Goal: Task Accomplishment & Management: Manage account settings

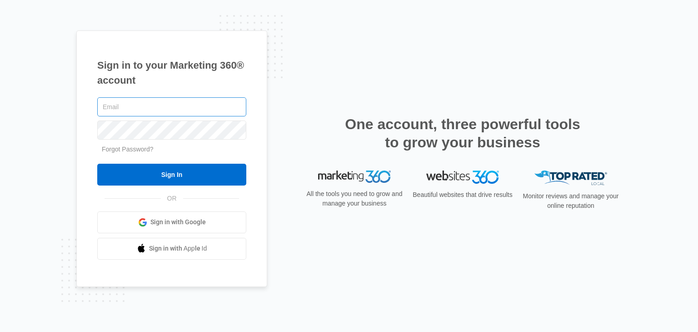
click at [178, 105] on input "text" at bounding box center [171, 106] width 149 height 19
type input "[PERSON_NAME][EMAIL_ADDRESS][PERSON_NAME][DOMAIN_NAME]"
click at [163, 150] on div "Forgot Password?" at bounding box center [171, 150] width 149 height 10
click at [136, 150] on link "Forgot Password?" at bounding box center [128, 148] width 52 height 7
click at [158, 109] on input "text" at bounding box center [171, 106] width 149 height 19
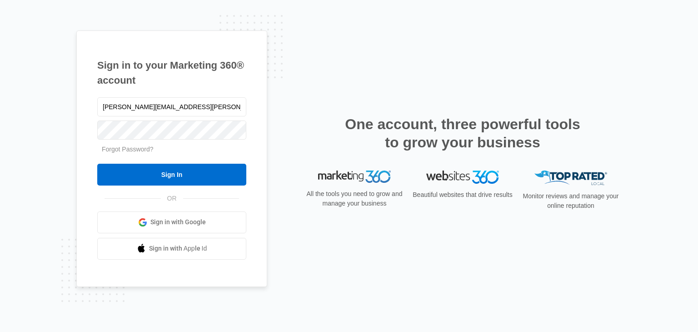
type input "[PERSON_NAME][EMAIL_ADDRESS][PERSON_NAME][DOMAIN_NAME]"
click at [137, 149] on link "Forgot Password?" at bounding box center [128, 148] width 52 height 7
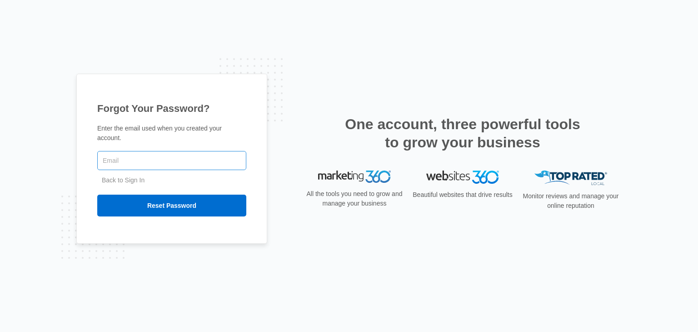
drag, startPoint x: 0, startPoint y: 0, endPoint x: 137, endPoint y: 149, distance: 202.0
click at [137, 151] on input "text" at bounding box center [171, 160] width 149 height 19
type input "[PERSON_NAME][EMAIL_ADDRESS][PERSON_NAME][DOMAIN_NAME]"
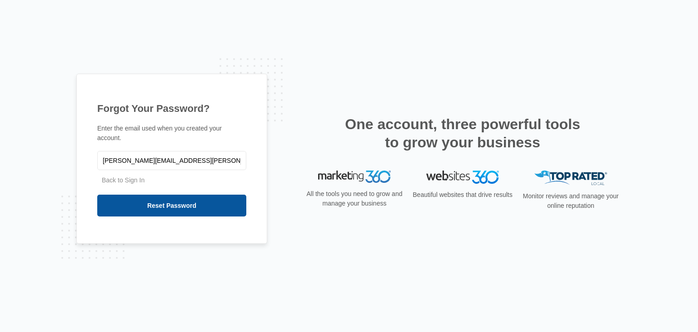
click at [163, 200] on input "Reset Password" at bounding box center [171, 206] width 149 height 22
